Goal: Transaction & Acquisition: Purchase product/service

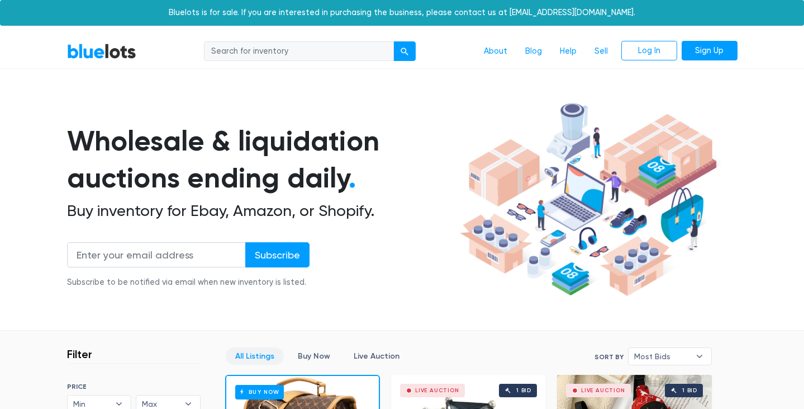
click at [291, 58] on input "search" at bounding box center [299, 51] width 190 height 20
type input "lulu"
click at [394, 41] on button "submit" at bounding box center [405, 51] width 22 height 20
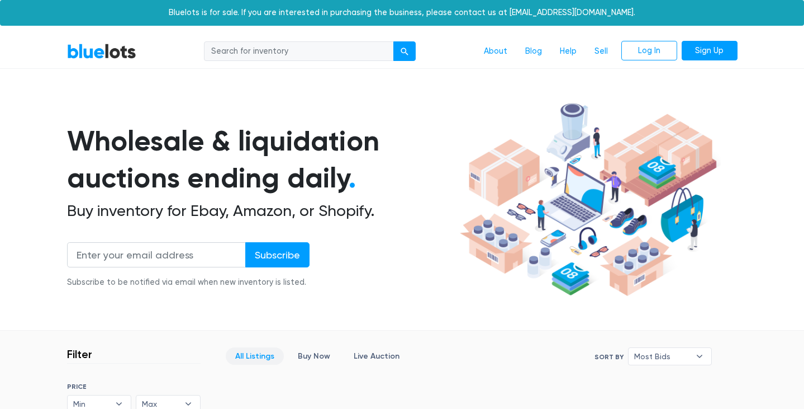
click at [250, 74] on div "BlueLots About Blog Help Sell Log In Sign Up Wholesale & liquidation auctions e…" at bounding box center [402, 405] width 804 height 741
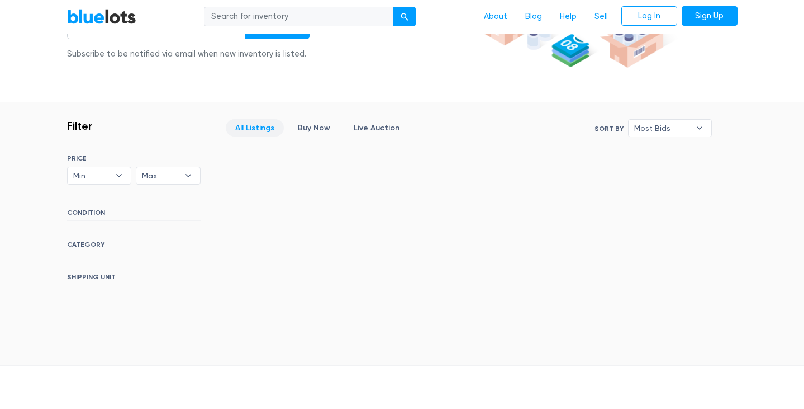
scroll to position [235, 0]
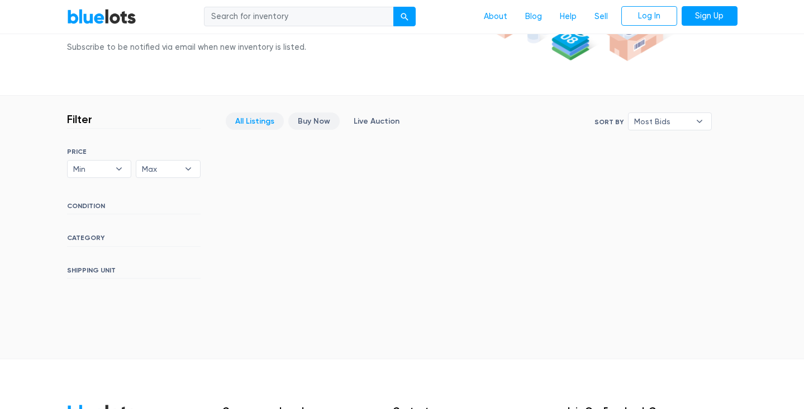
click at [321, 119] on link "Buy Now" at bounding box center [313, 120] width 51 height 17
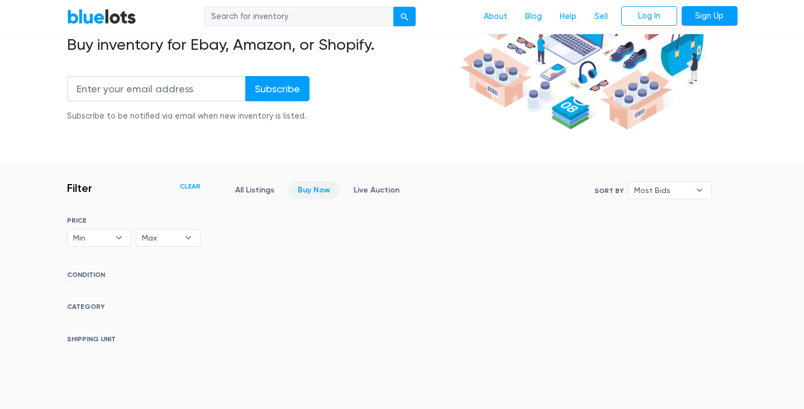
scroll to position [88, 0]
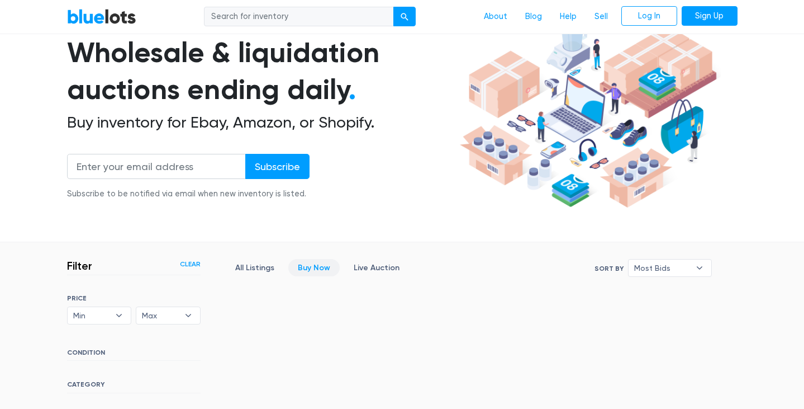
click at [100, 16] on link "BlueLots" at bounding box center [101, 16] width 69 height 16
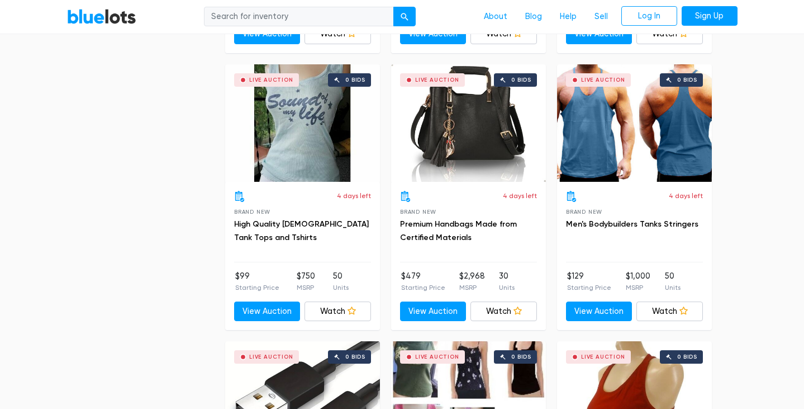
scroll to position [3649, 0]
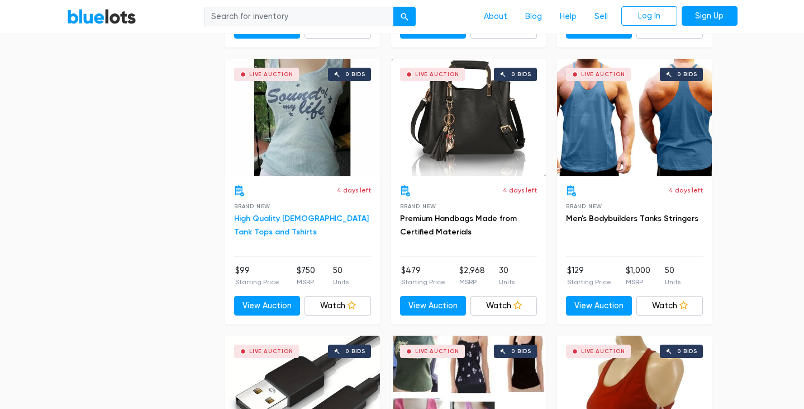
click at [245, 226] on link "High Quality [DEMOGRAPHIC_DATA] Tank Tops and Tshirts" at bounding box center [301, 225] width 135 height 23
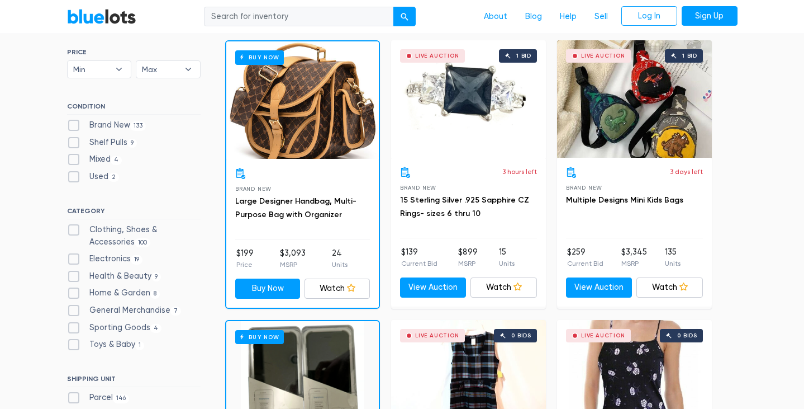
scroll to position [343, 0]
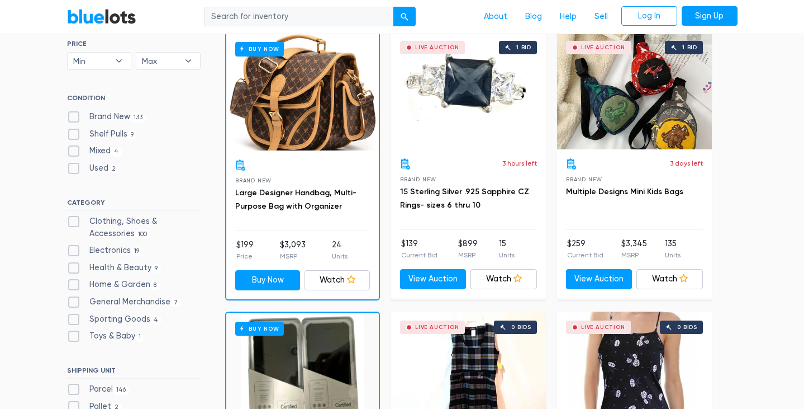
click at [103, 217] on label "Clothing, Shoes & Accessories 100" at bounding box center [134, 227] width 134 height 24
click at [74, 217] on Accessories"] "Clothing, Shoes & Accessories 100" at bounding box center [70, 218] width 7 height 7
checkbox Accessories"] "true"
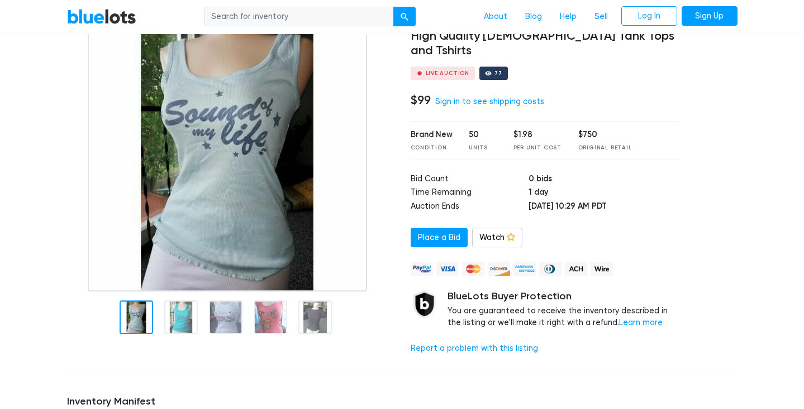
scroll to position [93, 0]
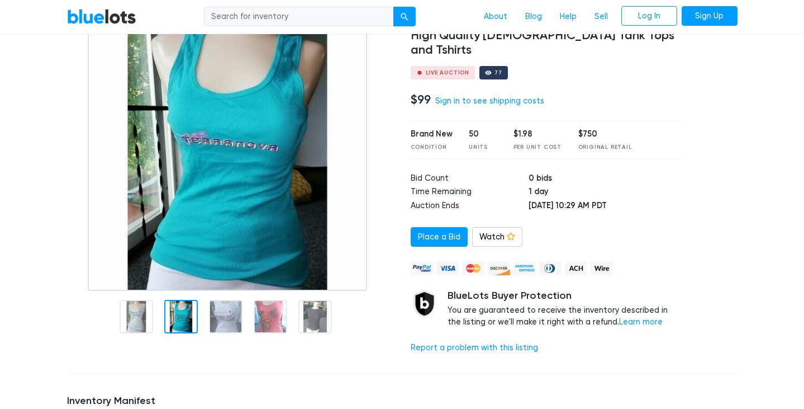
click at [177, 309] on div at bounding box center [181, 317] width 34 height 34
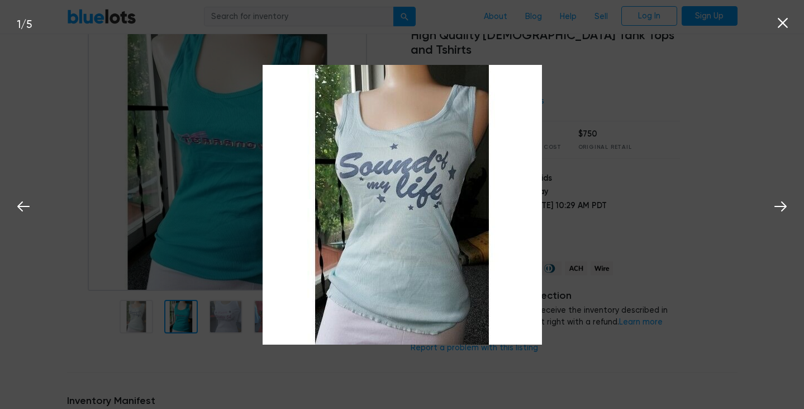
click at [654, 200] on div "1 / 5" at bounding box center [402, 204] width 804 height 409
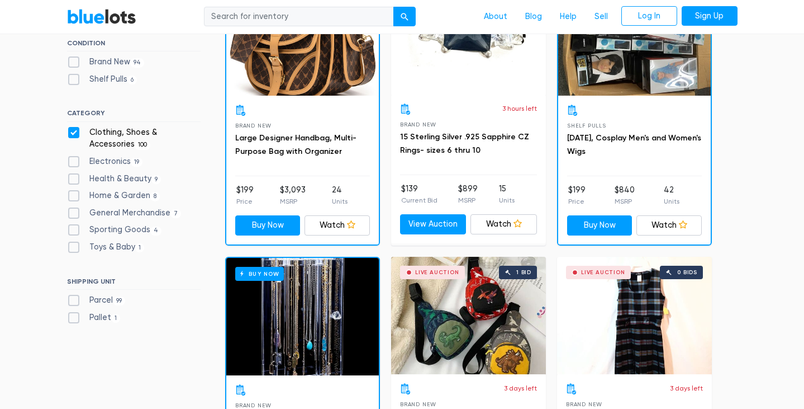
scroll to position [399, 0]
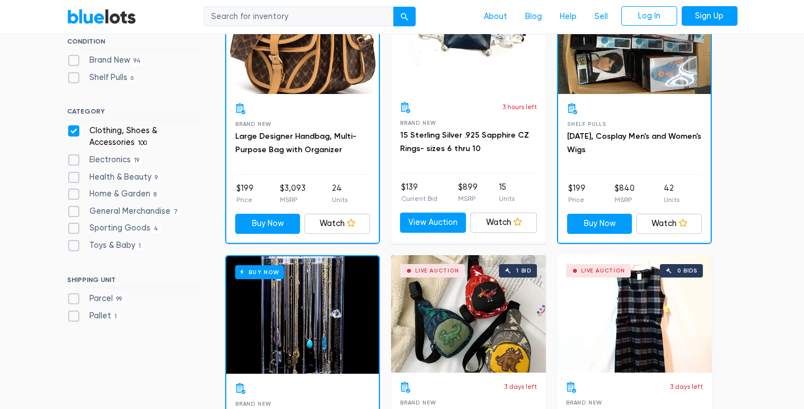
click at [100, 316] on label "Pallet 1" at bounding box center [94, 316] width 54 height 12
click at [74, 316] on input "Pallet 1" at bounding box center [70, 313] width 7 height 7
checkbox input "true"
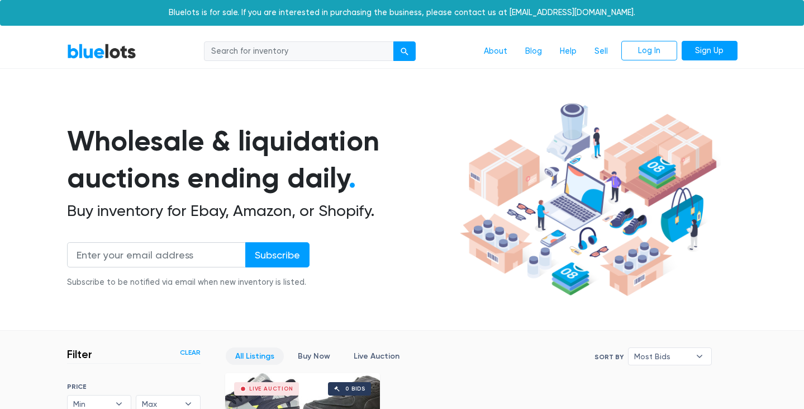
scroll to position [301, 0]
